Goal: Task Accomplishment & Management: Manage account settings

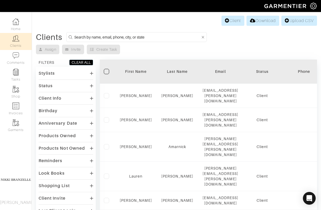
click at [113, 35] on input at bounding box center [137, 37] width 126 height 7
type input "jenny"
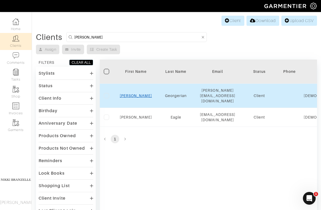
click at [134, 94] on link "Jenny" at bounding box center [136, 96] width 32 height 4
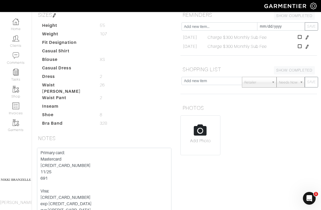
scroll to position [105, 0]
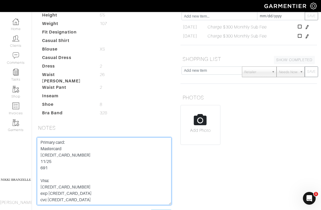
click at [40, 138] on textarea "Primary card: Mastercard [CREDIT_CARD_NUMBER] 11/25 691 Visa: [CREDIT_CARD_NUMB…" at bounding box center [104, 172] width 134 height 68
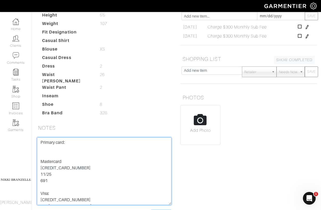
click at [44, 141] on textarea "Primary card: Mastercard [CREDIT_CARD_NUMBER] 11/25 691 Visa: [CREDIT_CARD_NUMB…" at bounding box center [104, 172] width 134 height 68
click at [57, 144] on textarea "Primary card: Mastercard [CREDIT_CARD_NUMBER] 11/25 691 Visa: [CREDIT_CARD_NUMB…" at bounding box center [104, 172] width 134 height 68
click at [45, 150] on textarea "Primary card: Mastercard [CREDIT_CARD_NUMBER] 11/25 691 Visa: [CREDIT_CARD_NUMB…" at bounding box center [104, 172] width 134 height 68
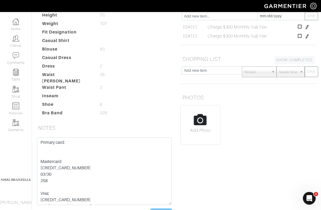
click at [164, 209] on input "Save Note" at bounding box center [161, 213] width 20 height 8
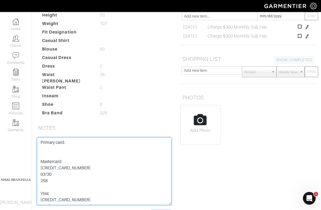
click at [67, 138] on textarea "Primary card: Mastercard [CREDIT_CARD_NUMBER] 11/25 691 Visa: [CREDIT_CARD_NUMB…" at bounding box center [104, 172] width 134 height 68
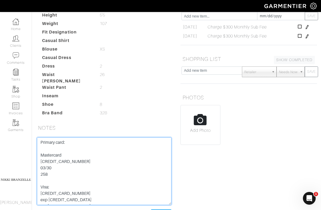
type textarea "Primary card: Mastercard [CREDIT_CARD_NUMBER] 03/30 258 Visa: [CREDIT_CARD_NUMB…"
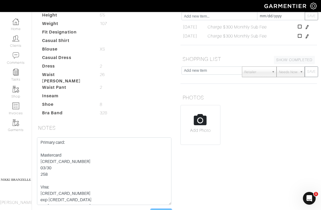
click at [161, 209] on input "Save Note" at bounding box center [161, 213] width 20 height 8
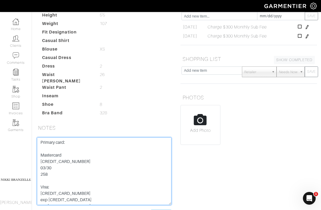
click at [44, 138] on textarea "Primary card: Mastercard [CREDIT_CARD_NUMBER] 11/25 691 Visa: [CREDIT_CARD_NUMB…" at bounding box center [104, 172] width 134 height 68
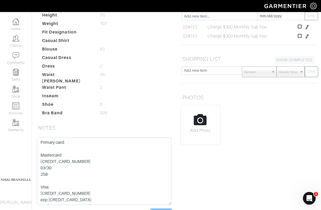
click at [165, 209] on input "Save Note" at bounding box center [161, 213] width 20 height 8
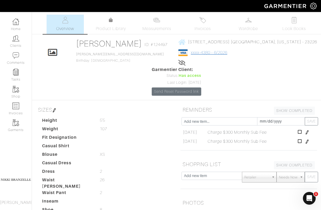
click at [206, 52] on link "xxxx-4380 - 6/2026" at bounding box center [209, 52] width 36 height 5
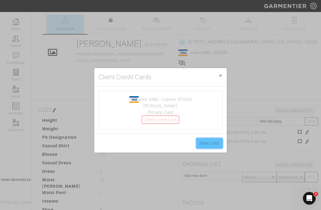
click at [206, 143] on link "New Card" at bounding box center [209, 143] width 26 height 10
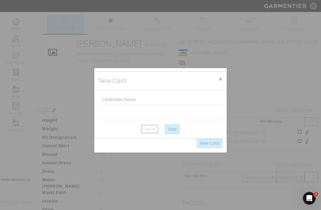
click at [121, 133] on center "Cancel Save" at bounding box center [160, 129] width 124 height 10
click at [146, 101] on input "text" at bounding box center [160, 99] width 117 height 5
type input "[PERSON_NAME]"
click at [171, 128] on input "Save" at bounding box center [171, 129] width 15 height 10
type input "Saving..."
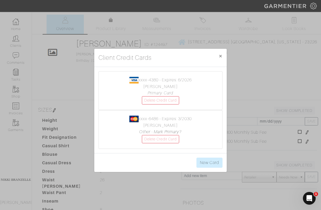
click at [156, 179] on div "Client Credit Cards × Close xxxx-4380 - Expires: 6/2026 [PERSON_NAME] Primary C…" at bounding box center [160, 105] width 321 height 210
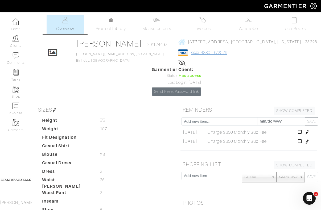
click at [191, 52] on link "xxxx-4380 - 6/2026" at bounding box center [209, 52] width 36 height 5
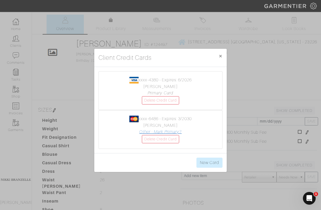
click at [160, 133] on link "Other - Mark Primary?" at bounding box center [160, 132] width 42 height 5
click at [237, 63] on div "Client Credit Cards × Close xxxx-4380 - Expires: 6/2026 Jenny Georgerian Other …" at bounding box center [160, 105] width 321 height 210
